Goal: Transaction & Acquisition: Subscribe to service/newsletter

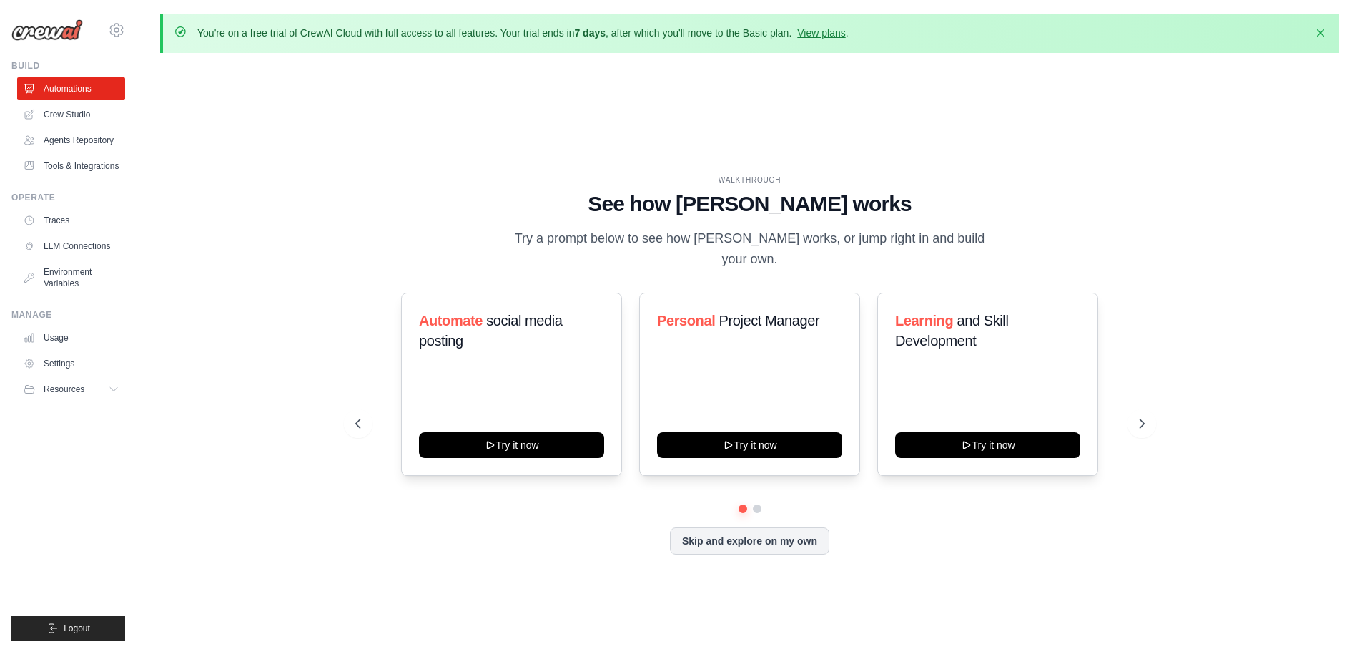
click at [835, 40] on div "You're on a free trial of CrewAI Cloud with full access to all features. Your t…" at bounding box center [523, 34] width 652 height 16
click at [835, 36] on link "View plans" at bounding box center [821, 32] width 48 height 11
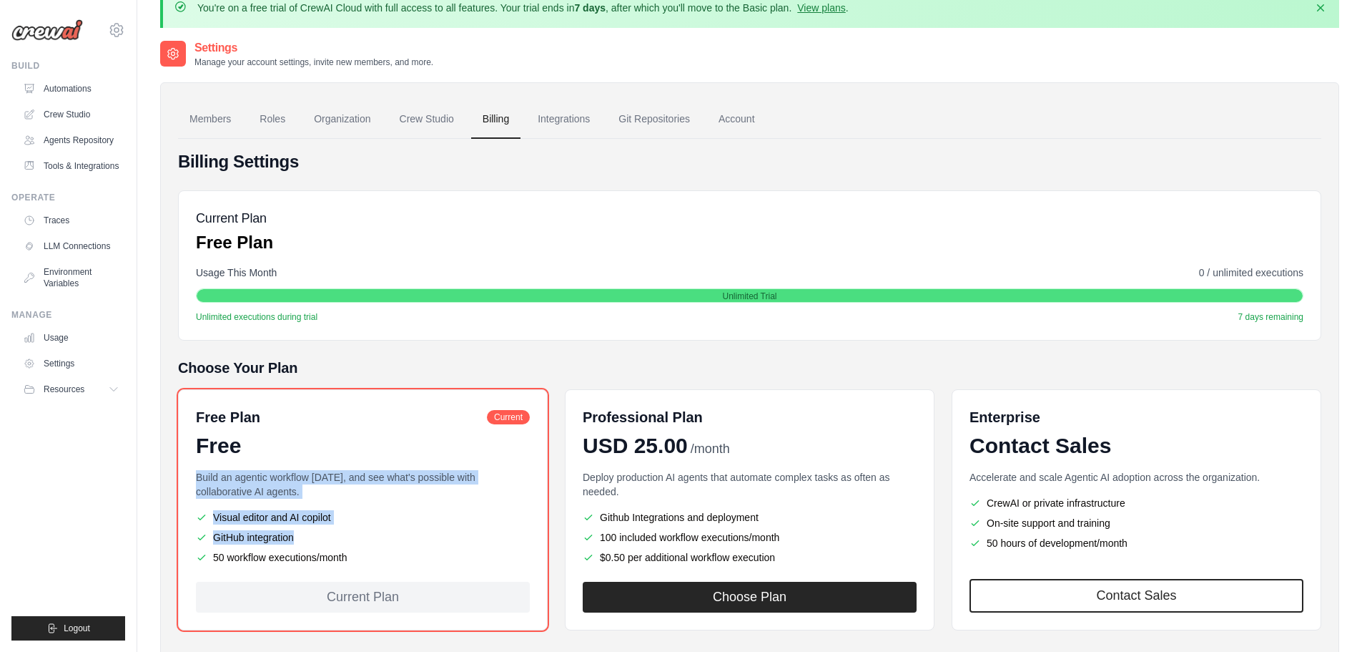
scroll to position [24, 0]
drag, startPoint x: 360, startPoint y: 490, endPoint x: 345, endPoint y: 561, distance: 72.4
click at [345, 561] on li "50 workflow executions/month" at bounding box center [363, 558] width 334 height 14
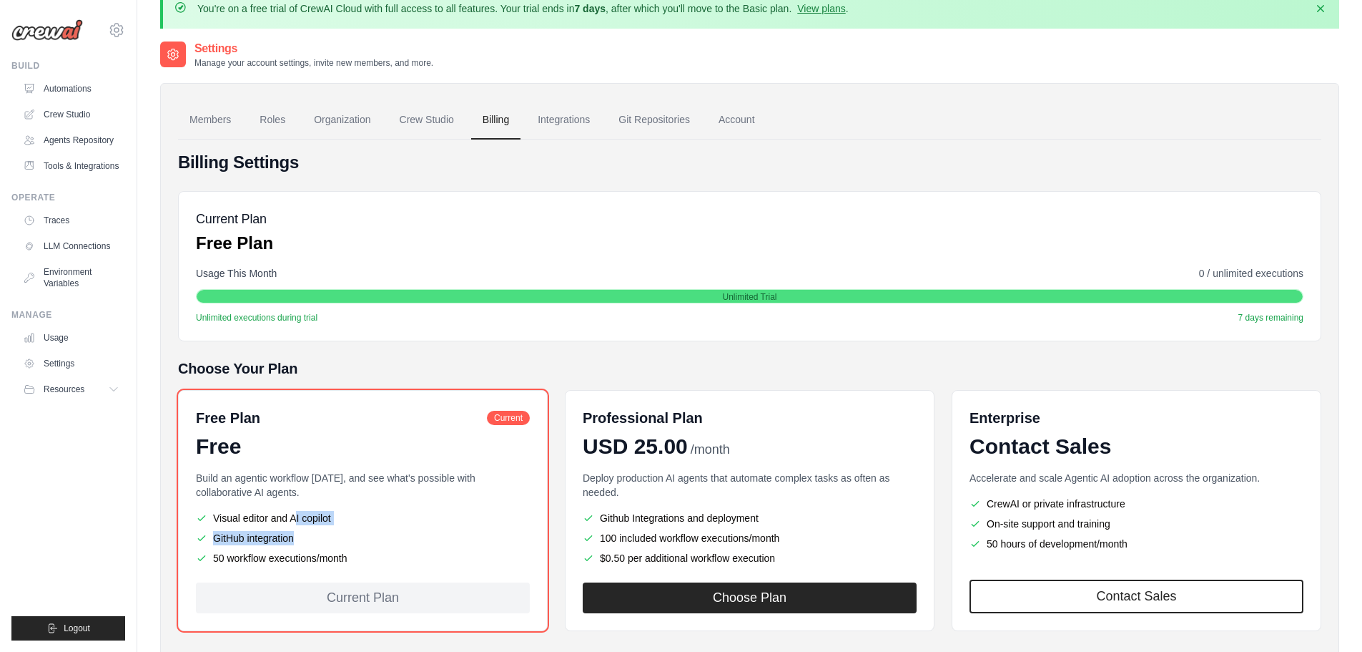
drag, startPoint x: 365, startPoint y: 561, endPoint x: 211, endPoint y: 520, distance: 159.8
click at [211, 520] on ul "Visual editor and AI copilot GitHub integration 50 workflow executions/month" at bounding box center [363, 538] width 334 height 54
click at [211, 520] on li "Visual editor and AI copilot" at bounding box center [363, 518] width 334 height 14
drag, startPoint x: 209, startPoint y: 514, endPoint x: 367, endPoint y: 564, distance: 165.6
click at [367, 564] on ul "Visual editor and AI copilot GitHub integration 50 workflow executions/month" at bounding box center [363, 538] width 334 height 54
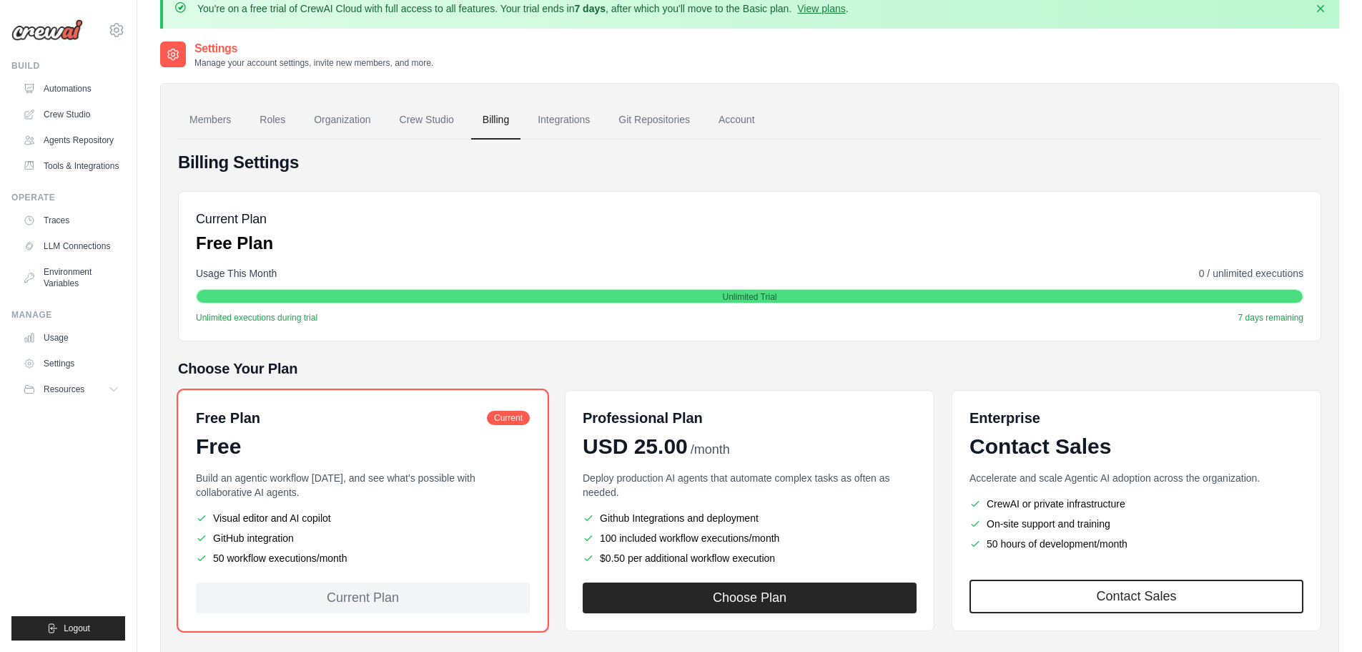
click at [367, 564] on li "50 workflow executions/month" at bounding box center [363, 558] width 334 height 14
click at [375, 561] on li "50 workflow executions/month" at bounding box center [363, 558] width 334 height 14
click at [366, 561] on li "50 workflow executions/month" at bounding box center [363, 558] width 334 height 14
drag, startPoint x: 363, startPoint y: 561, endPoint x: 237, endPoint y: 535, distance: 128.6
click at [237, 535] on ul "Visual editor and AI copilot GitHub integration 50 workflow executions/month" at bounding box center [363, 538] width 334 height 54
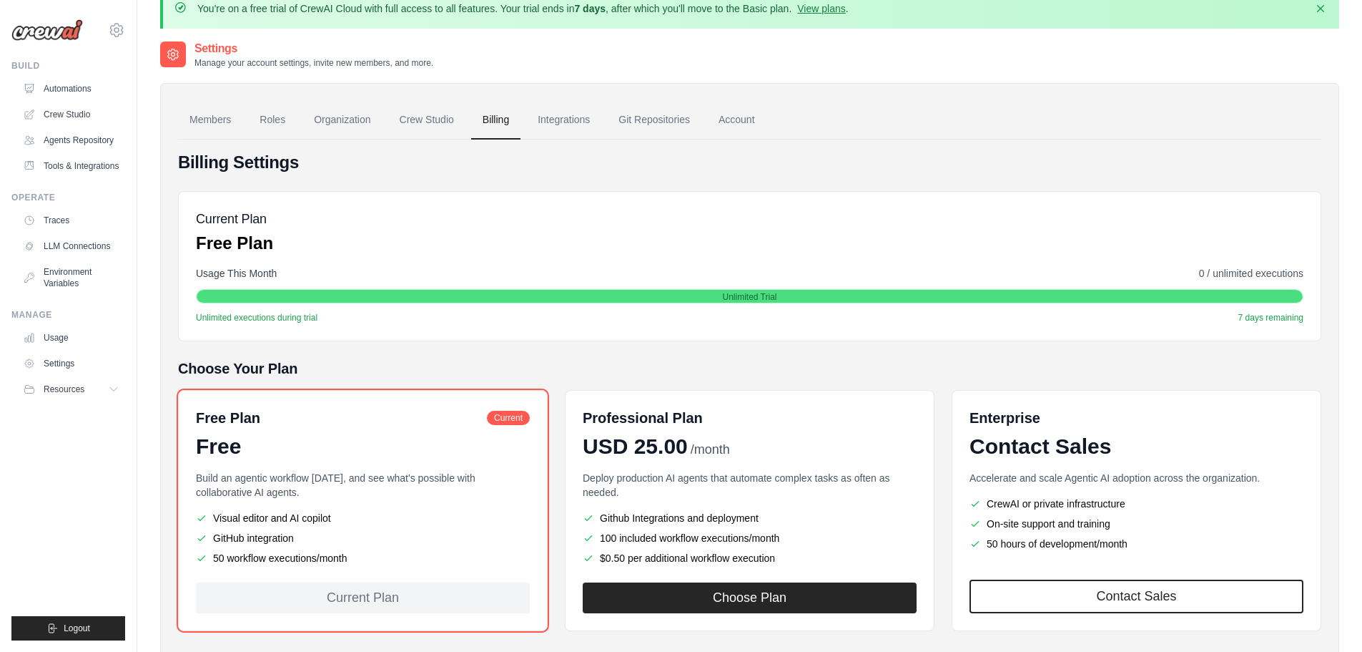
click at [237, 535] on li "GitHub integration" at bounding box center [363, 538] width 334 height 14
click at [766, 14] on p "You're on a free trial of CrewAI Cloud with full access to all features. Your t…" at bounding box center [523, 8] width 652 height 14
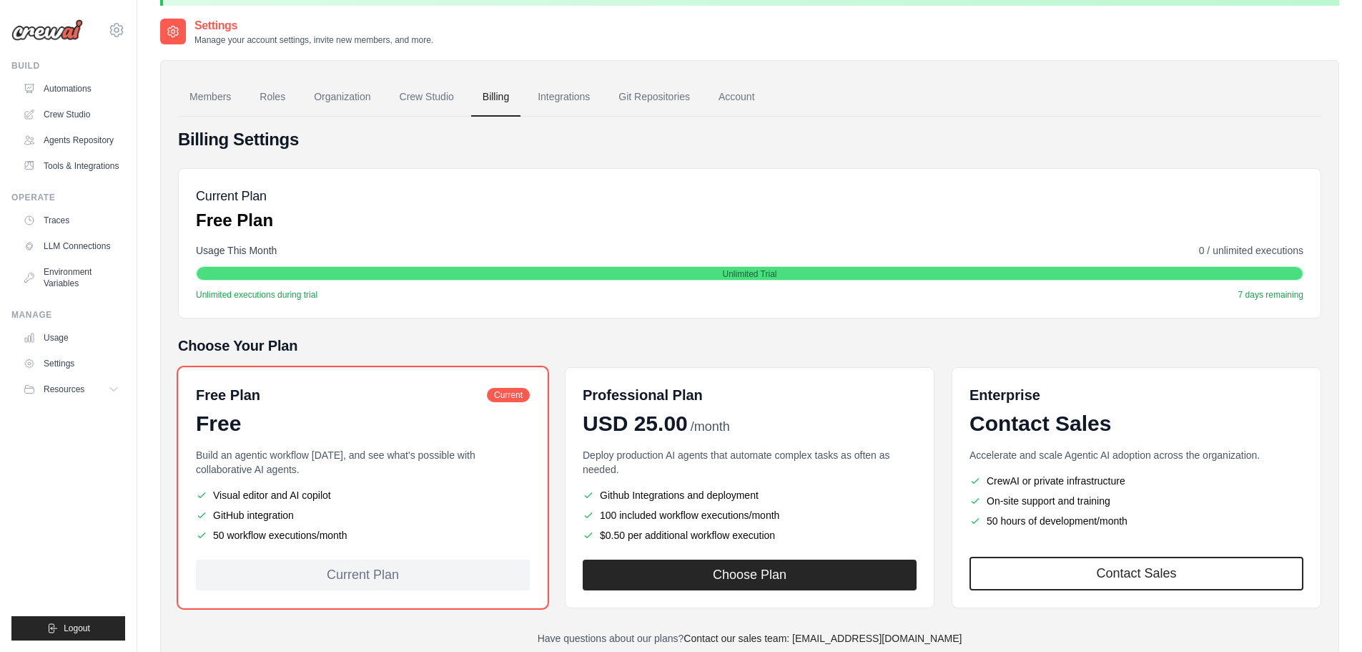
scroll to position [0, 0]
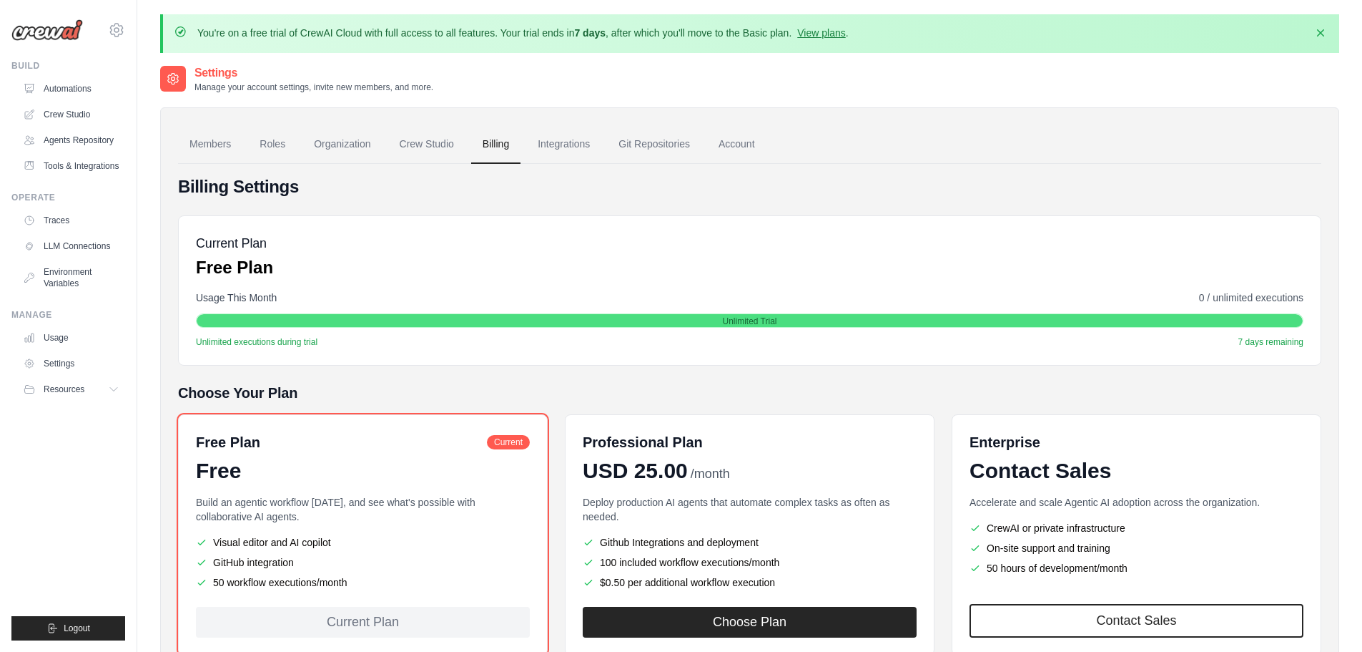
click at [73, 446] on ul "Build Automations Crew Studio Agents Repository Tools & Integrations" at bounding box center [68, 350] width 114 height 580
